Goal: Navigation & Orientation: Understand site structure

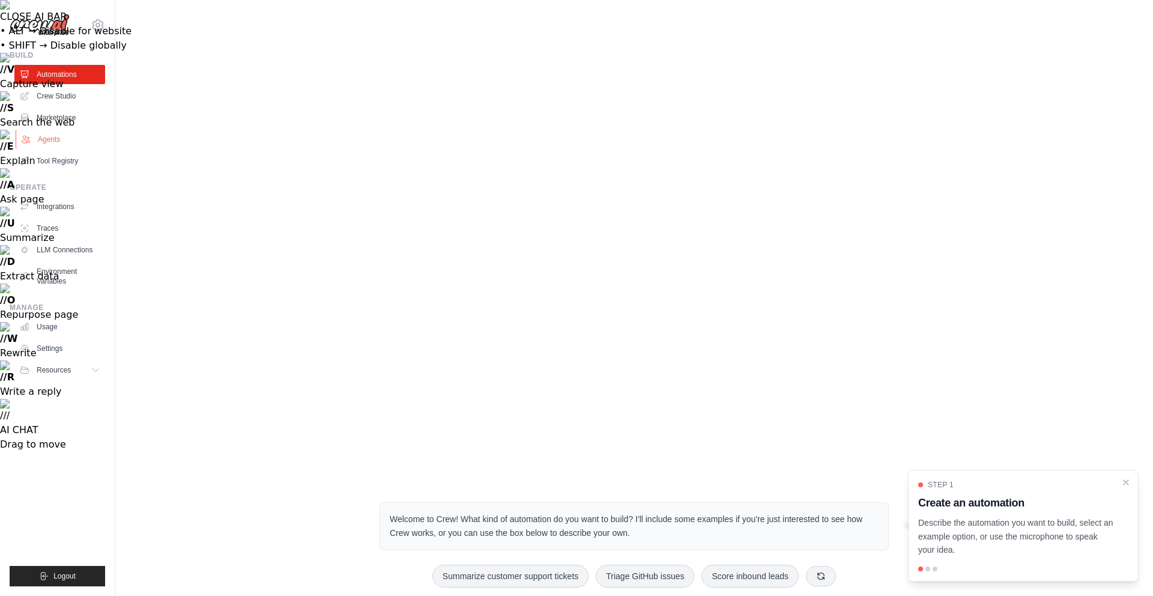
click at [49, 136] on link "Agents" at bounding box center [61, 139] width 91 height 19
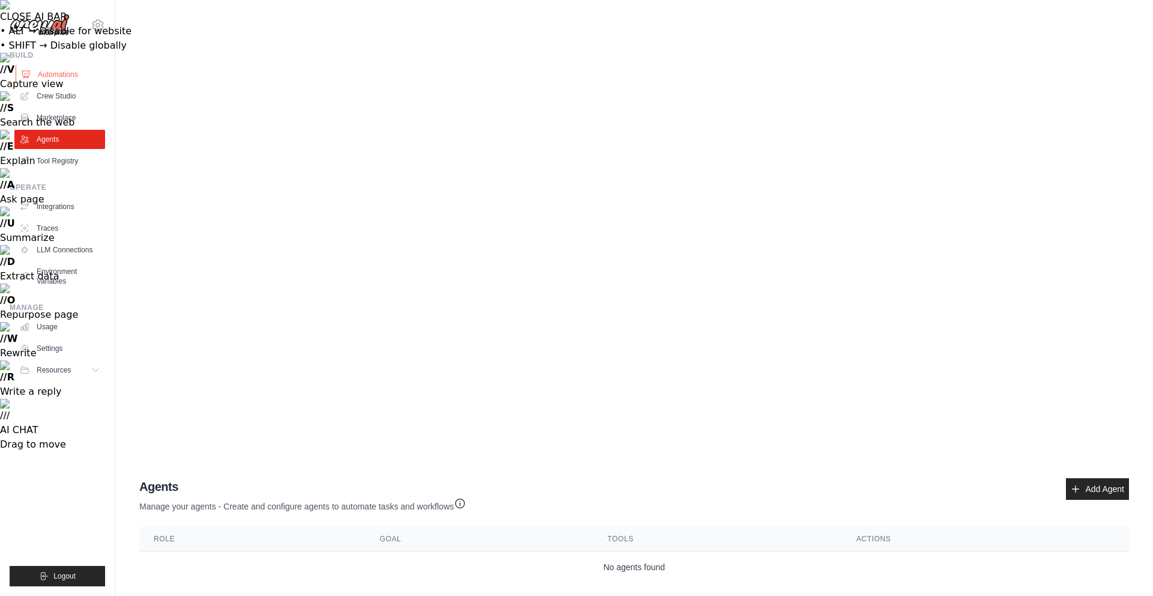
click at [55, 80] on link "Automations" at bounding box center [61, 74] width 91 height 19
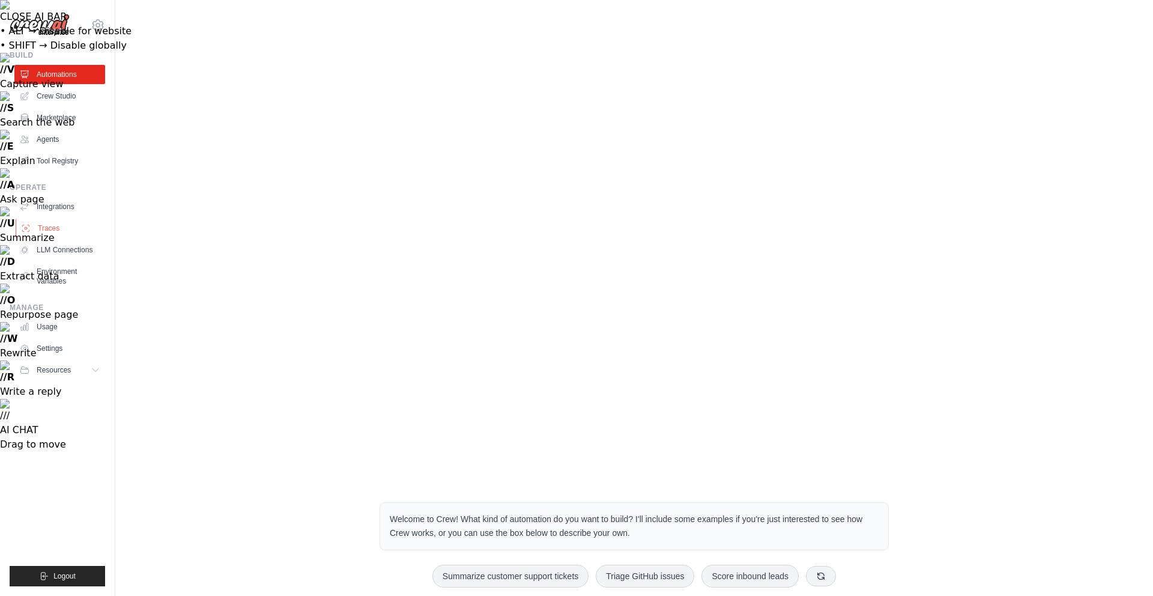
click at [53, 228] on link "Traces" at bounding box center [61, 228] width 91 height 19
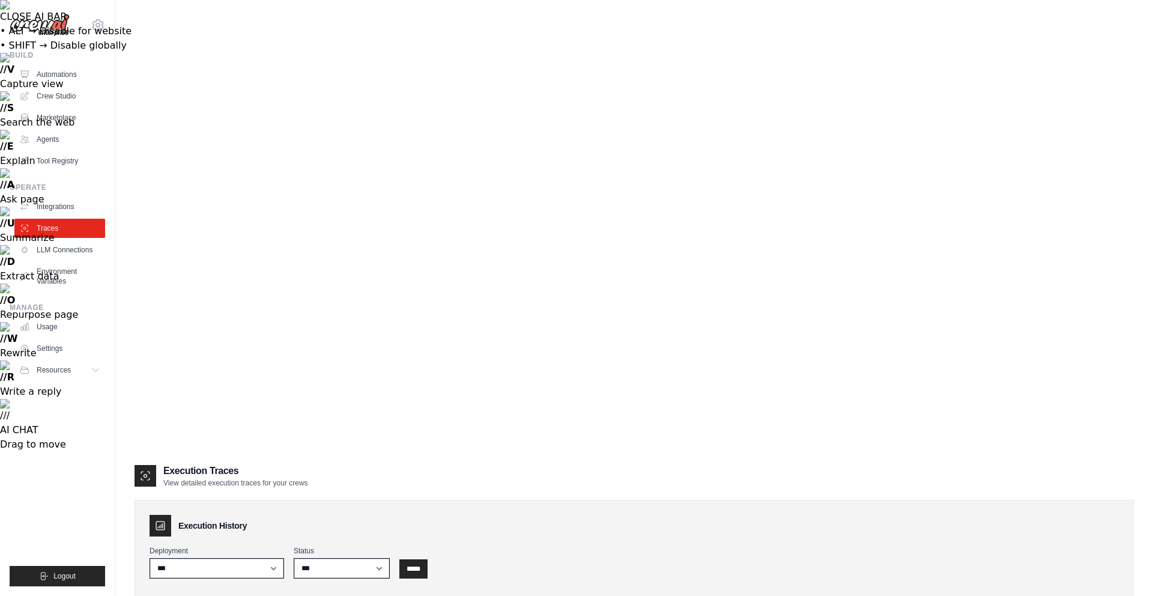
click at [49, 174] on ul "Build Automations Crew Studio Marketplace Agents" at bounding box center [58, 318] width 96 height 536
click at [54, 160] on link "Tool Registry" at bounding box center [61, 160] width 91 height 19
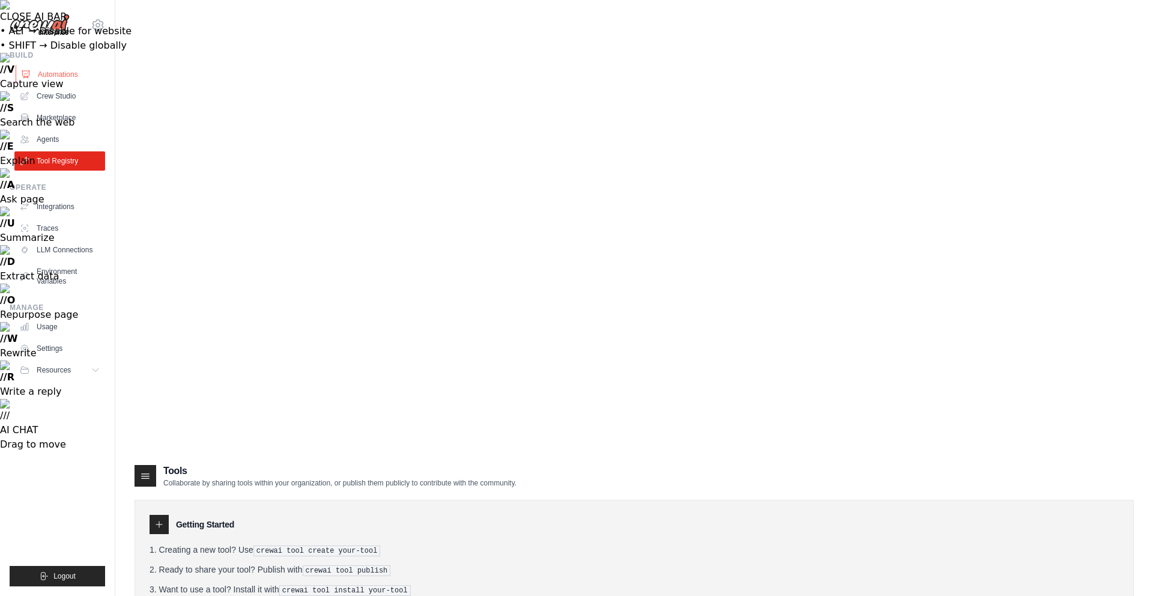
click at [56, 72] on link "Automations" at bounding box center [61, 74] width 91 height 19
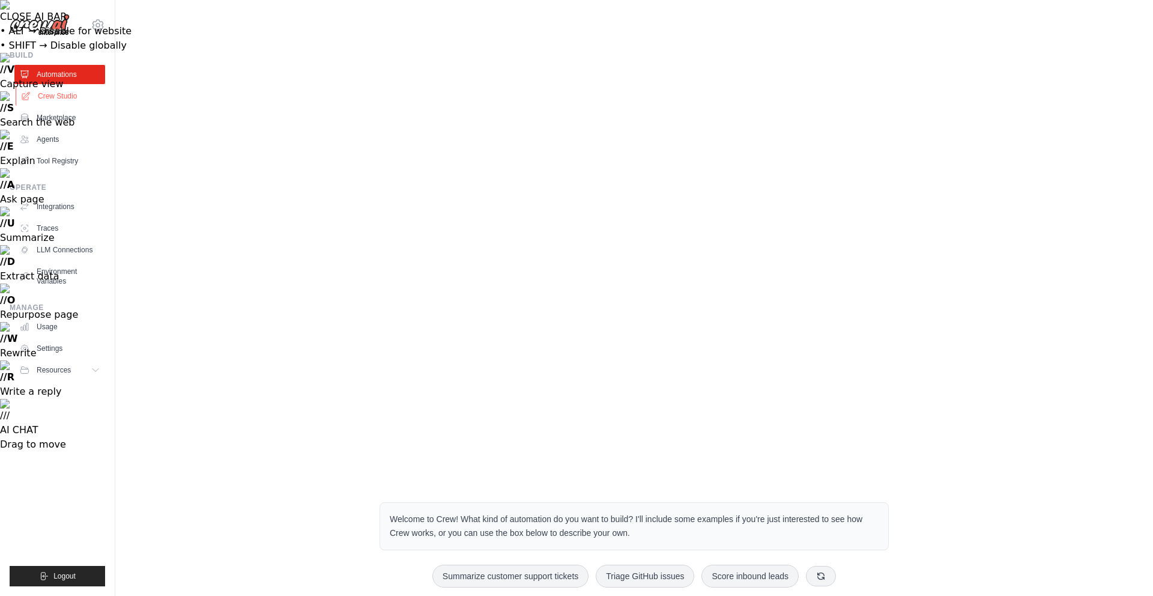
click at [56, 90] on link "Crew Studio" at bounding box center [61, 96] width 91 height 19
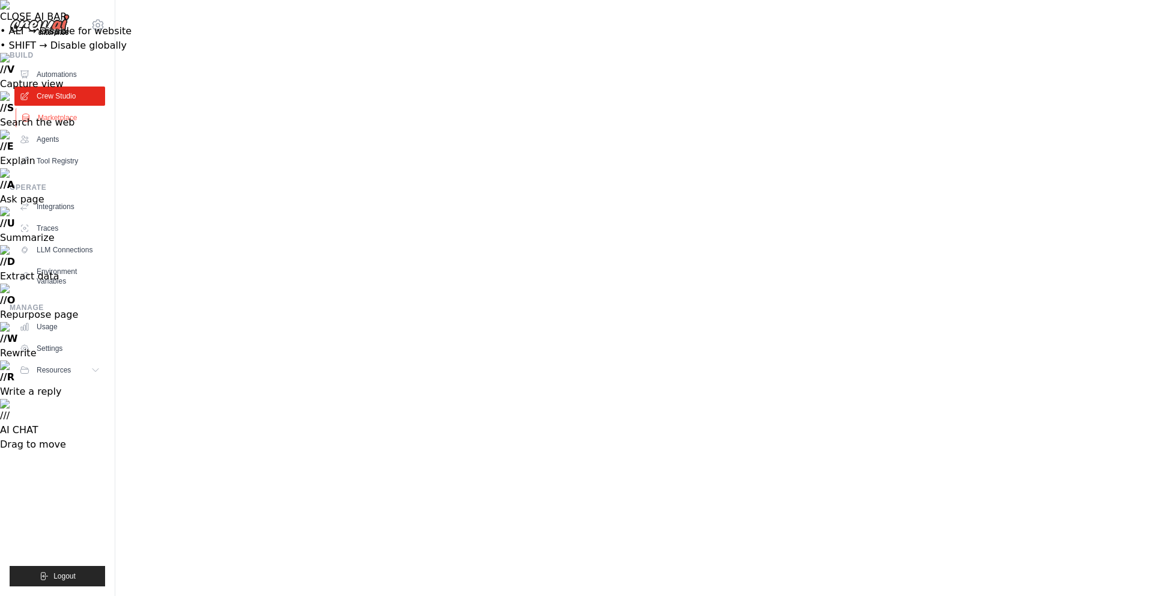
click at [43, 119] on link "Marketplace" at bounding box center [61, 117] width 91 height 19
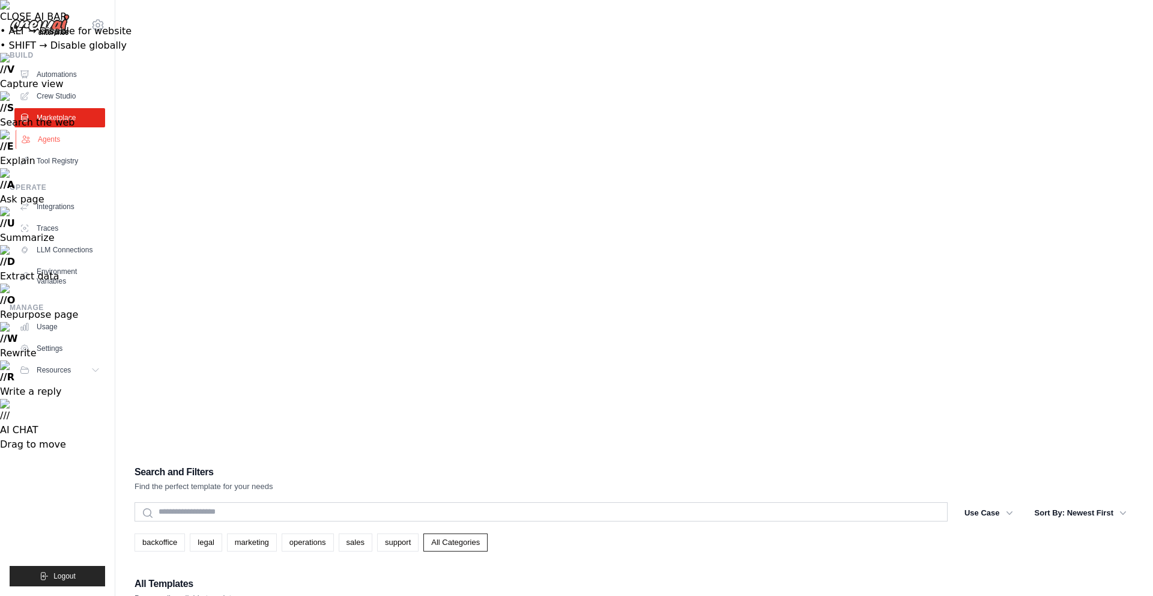
click at [38, 135] on link "Agents" at bounding box center [61, 139] width 91 height 19
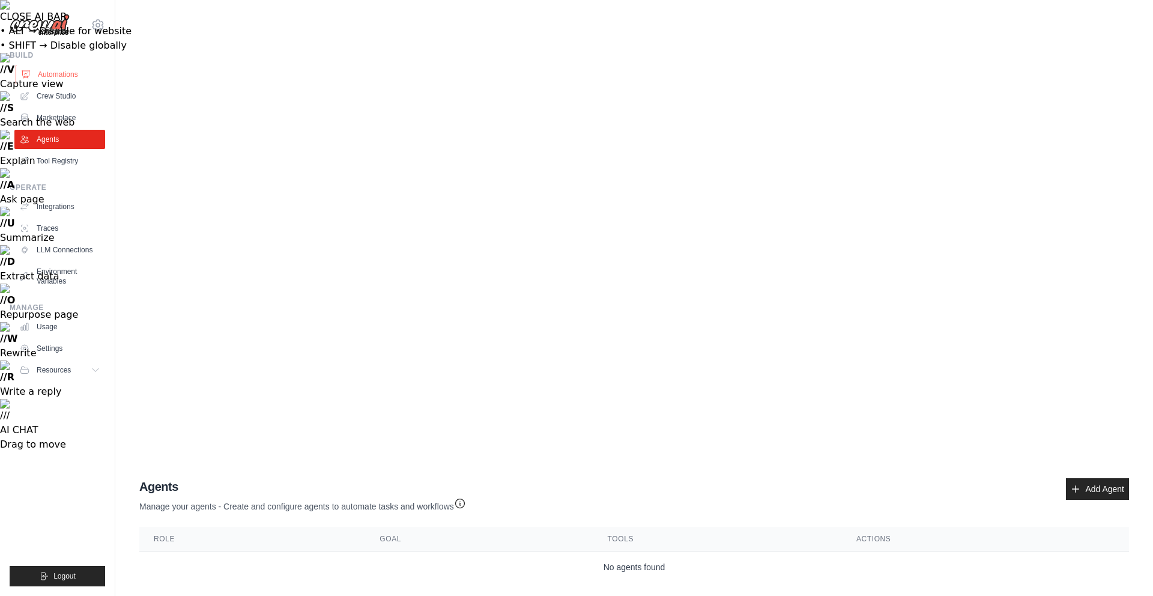
click at [64, 71] on link "Automations" at bounding box center [61, 74] width 91 height 19
click at [64, 96] on link "Crew Studio" at bounding box center [61, 96] width 91 height 19
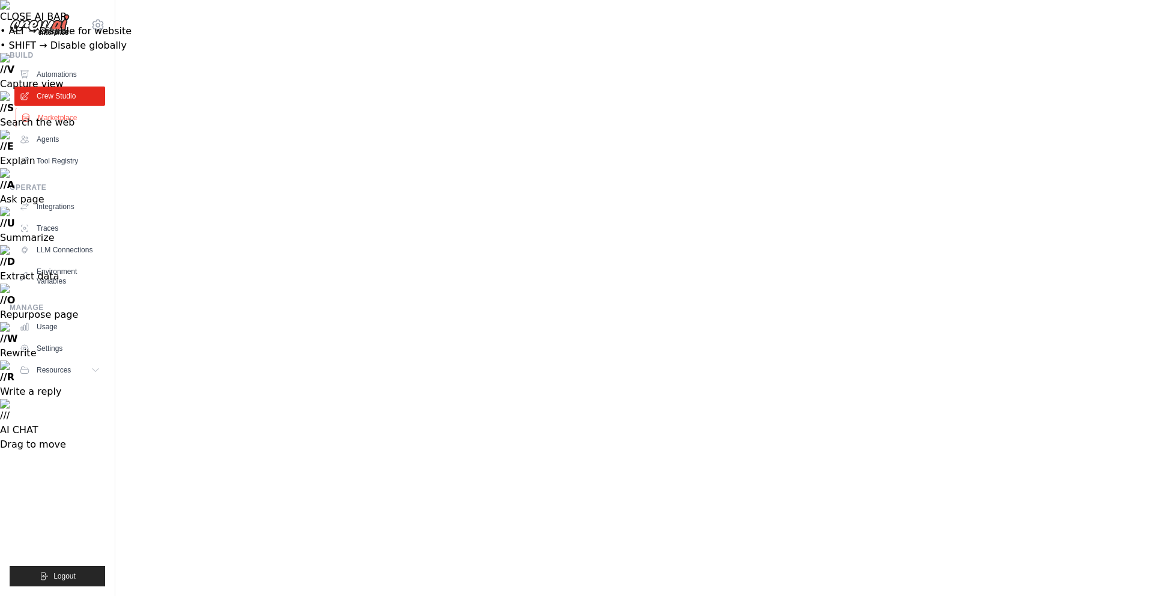
click at [61, 115] on link "Marketplace" at bounding box center [61, 117] width 91 height 19
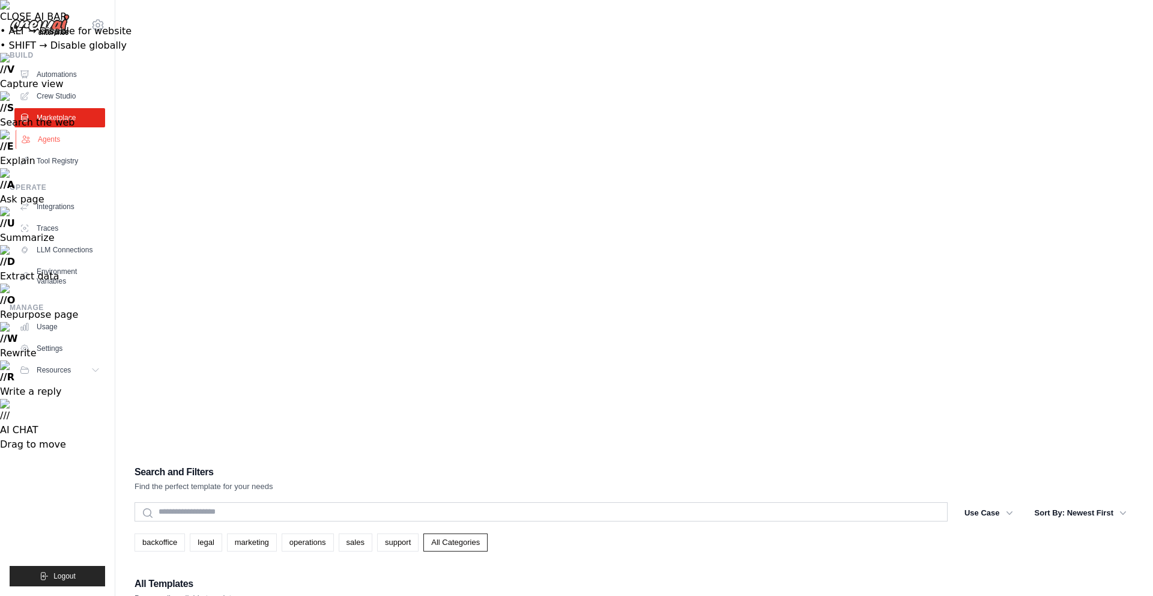
click at [59, 138] on link "Agents" at bounding box center [61, 139] width 91 height 19
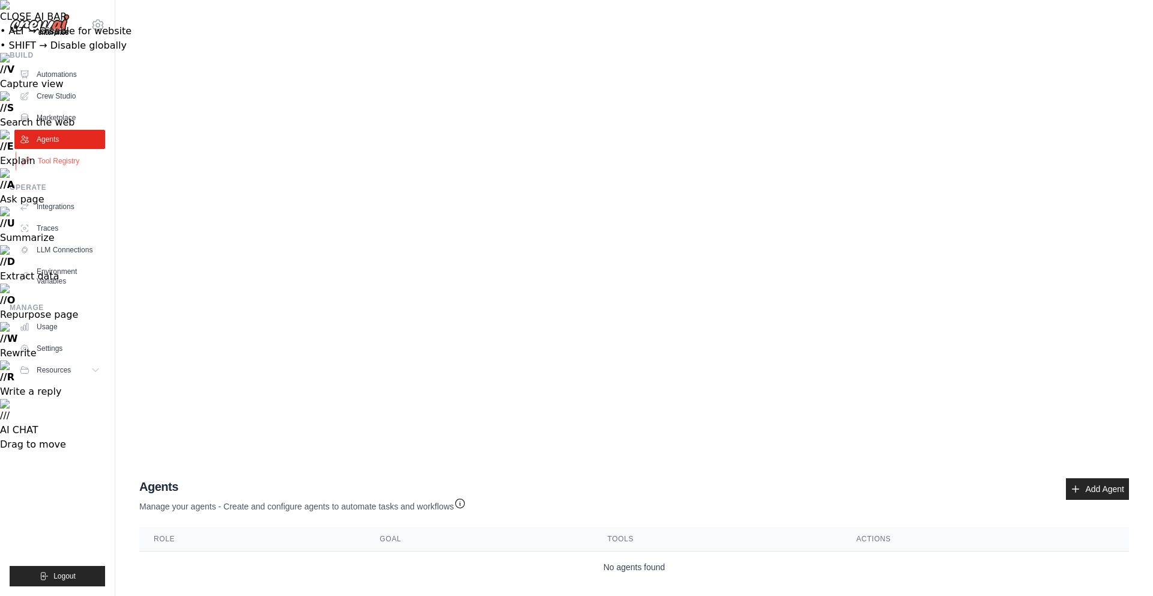
click at [59, 162] on link "Tool Registry" at bounding box center [61, 160] width 91 height 19
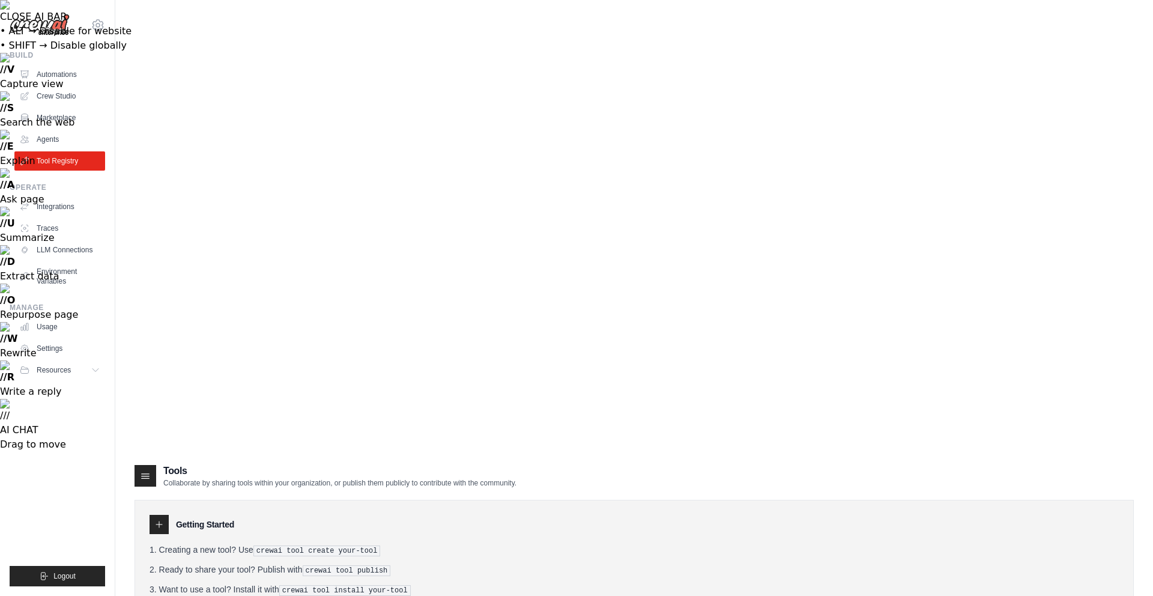
click at [135, 465] on div at bounding box center [146, 476] width 22 height 22
click at [141, 470] on icon at bounding box center [145, 476] width 12 height 12
click at [60, 197] on link "Integrations" at bounding box center [61, 206] width 91 height 19
click at [54, 215] on link "Integrations" at bounding box center [61, 206] width 91 height 19
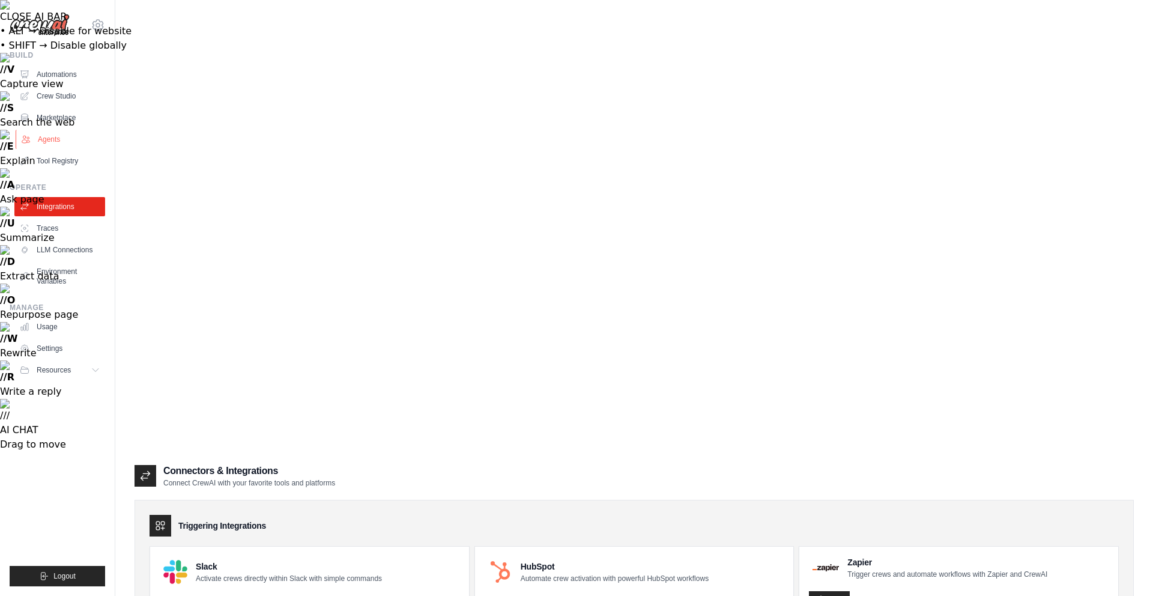
click at [59, 143] on link "Agents" at bounding box center [61, 139] width 91 height 19
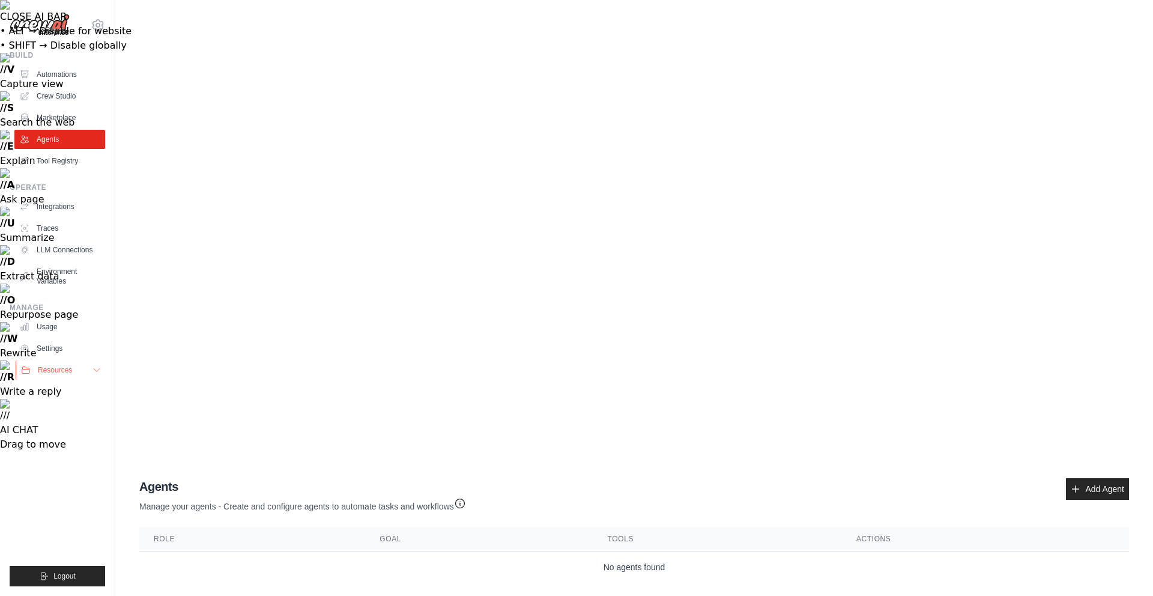
click at [76, 373] on button "Resources" at bounding box center [61, 369] width 91 height 19
click at [86, 366] on button "Resources" at bounding box center [61, 369] width 91 height 19
click at [71, 369] on span "Resources" at bounding box center [55, 370] width 34 height 10
click at [82, 368] on button "Resources" at bounding box center [61, 369] width 91 height 19
